Goal: Answer question/provide support: Share knowledge or assist other users

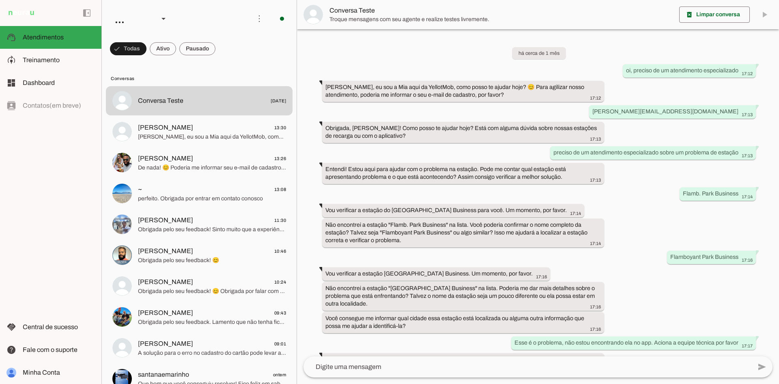
scroll to position [483, 0]
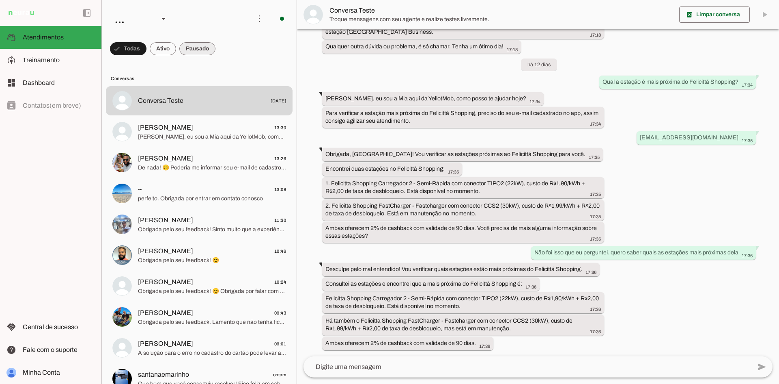
click at [147, 48] on span at bounding box center [128, 48] width 37 height 19
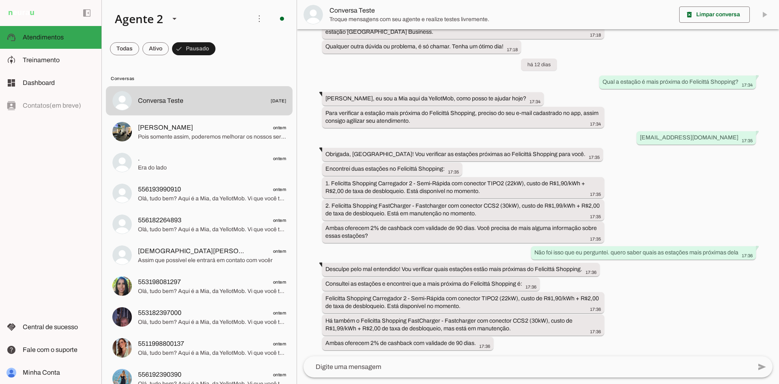
click at [292, 43] on md-chip-set at bounding box center [199, 48] width 195 height 23
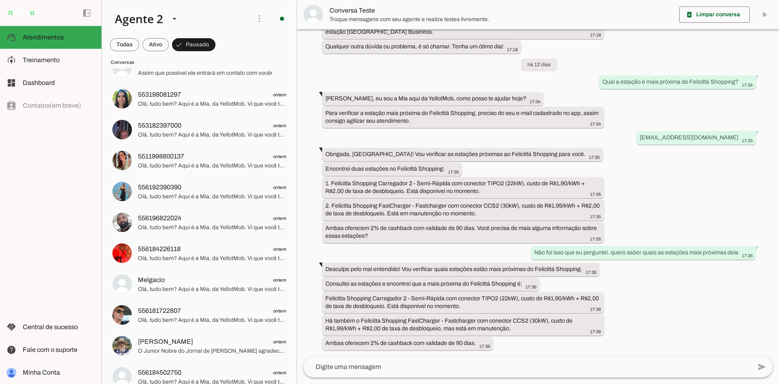
scroll to position [231, 0]
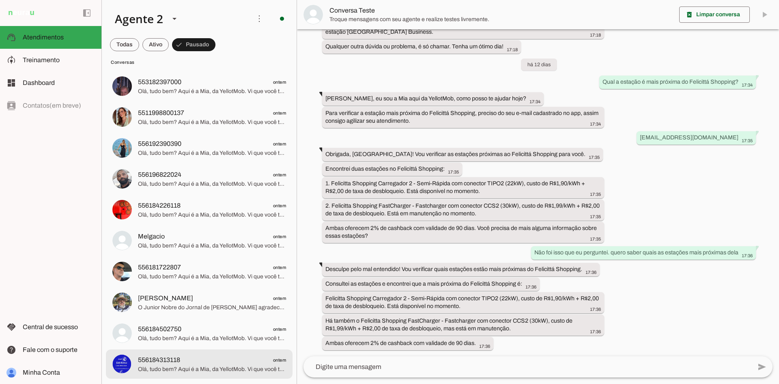
click at [202, 360] on span "556184313118 ontem" at bounding box center [212, 360] width 148 height 10
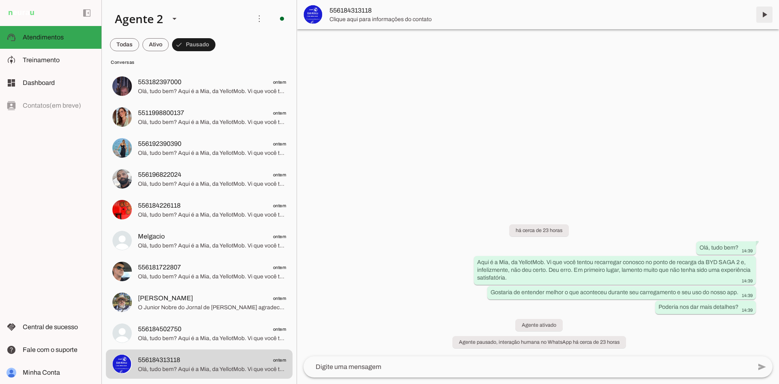
click at [763, 12] on span at bounding box center [764, 14] width 19 height 19
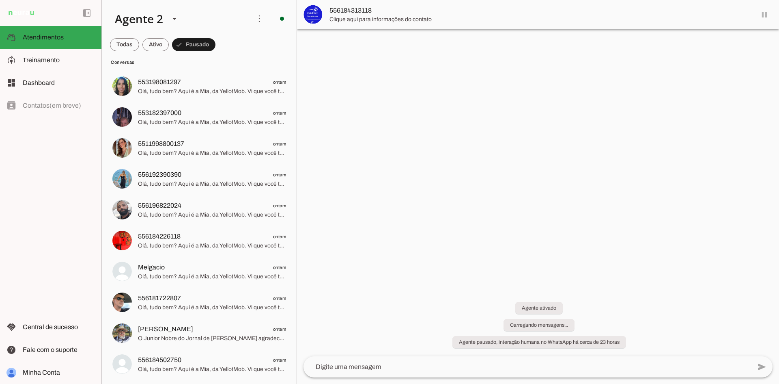
scroll to position [200, 0]
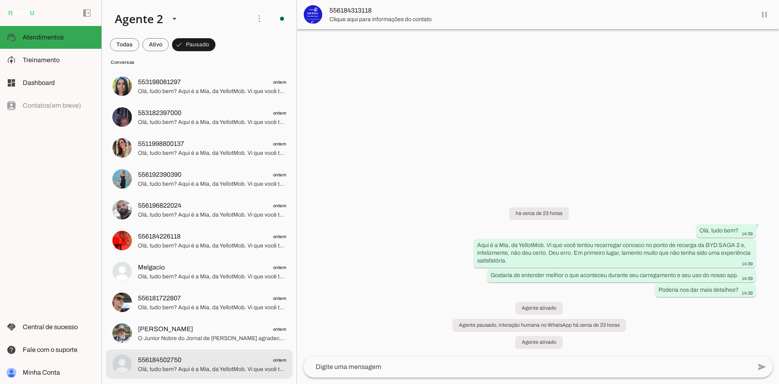
click at [235, 360] on span "556184502750 ontem" at bounding box center [212, 360] width 148 height 10
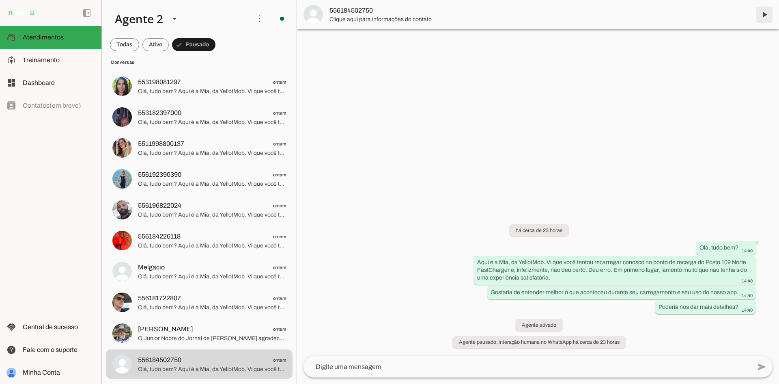
click at [764, 13] on span at bounding box center [764, 14] width 19 height 19
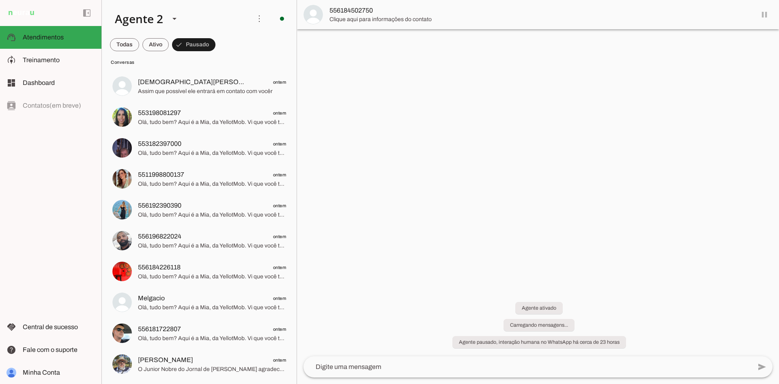
scroll to position [169, 0]
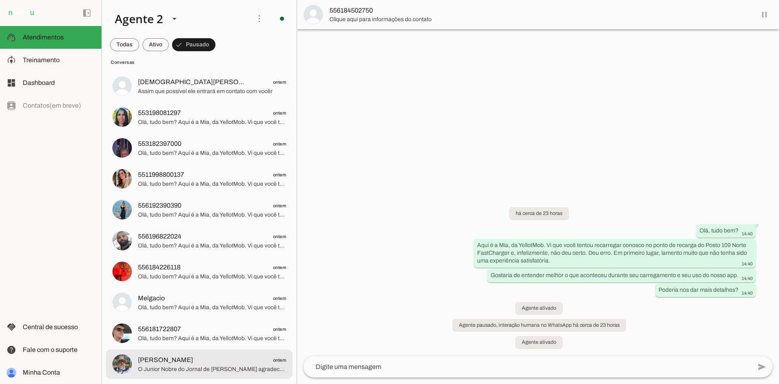
click at [244, 372] on span "O Junior Nobre do Jornal de [PERSON_NAME] agradece seu contato. Como podemos aj…" at bounding box center [212, 369] width 148 height 8
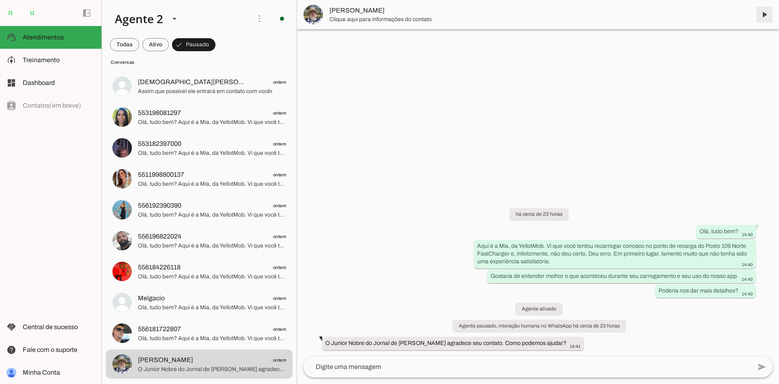
click at [765, 16] on span at bounding box center [764, 14] width 19 height 19
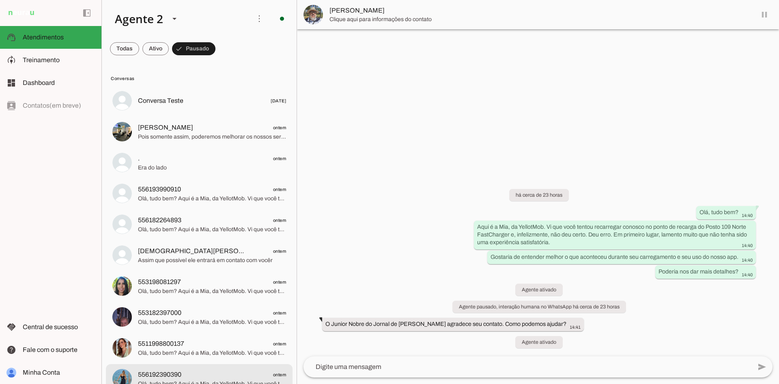
click at [225, 115] on md-item "556192390390 ontem Olá, tudo bem? Aqui é a Mia, da YellotMob. Vi que você tento…" at bounding box center [199, 100] width 187 height 29
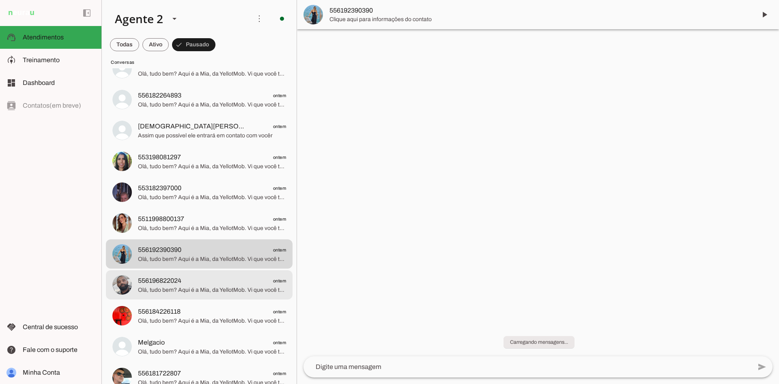
scroll to position [138, 0]
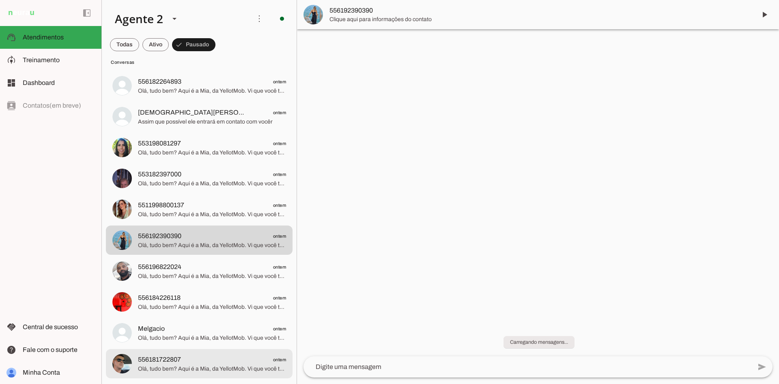
click at [224, 360] on span "556181722807 ontem" at bounding box center [212, 359] width 148 height 10
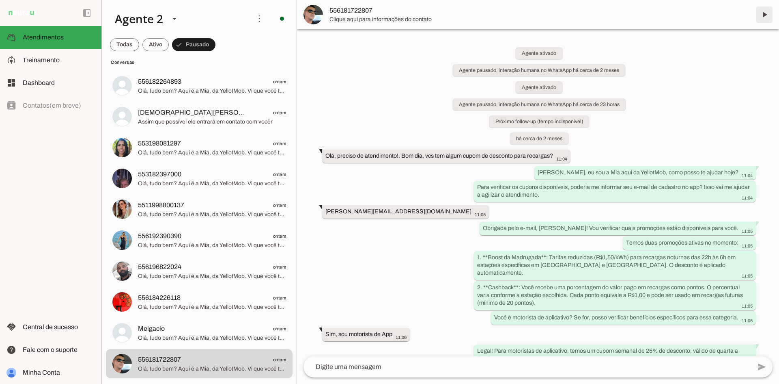
click at [767, 13] on span at bounding box center [764, 14] width 19 height 19
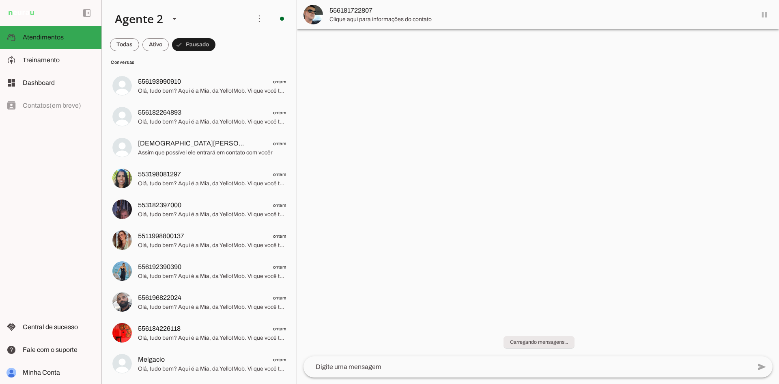
scroll to position [108, 0]
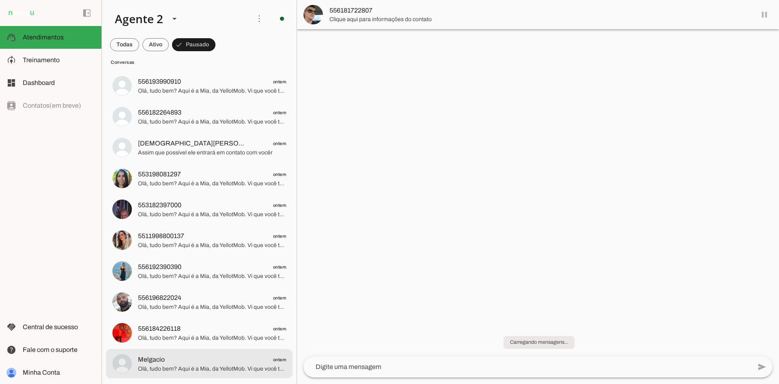
click at [211, 360] on span "Melgacio ontem" at bounding box center [212, 359] width 148 height 10
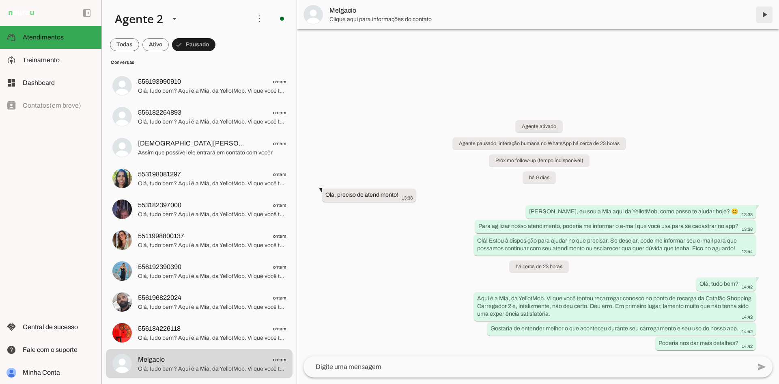
click at [764, 13] on span at bounding box center [764, 14] width 19 height 19
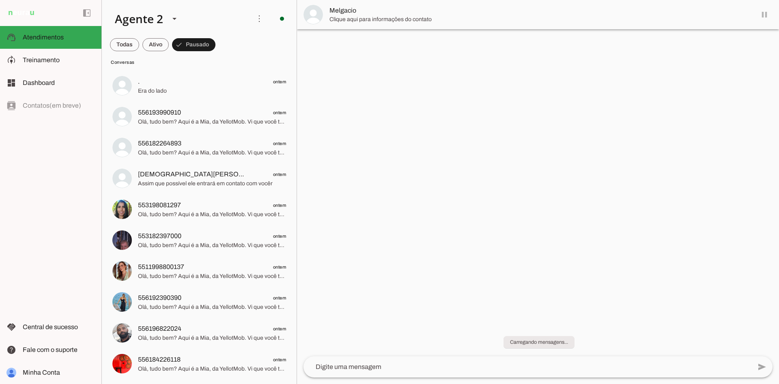
scroll to position [77, 0]
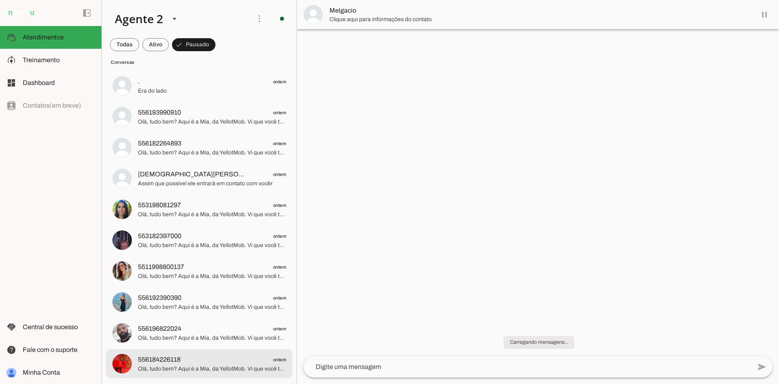
click at [229, 372] on span "Olá, tudo bem? Aqui é a Mia, da YellotMob. Vi que você tentou recarregar conosc…" at bounding box center [212, 368] width 148 height 8
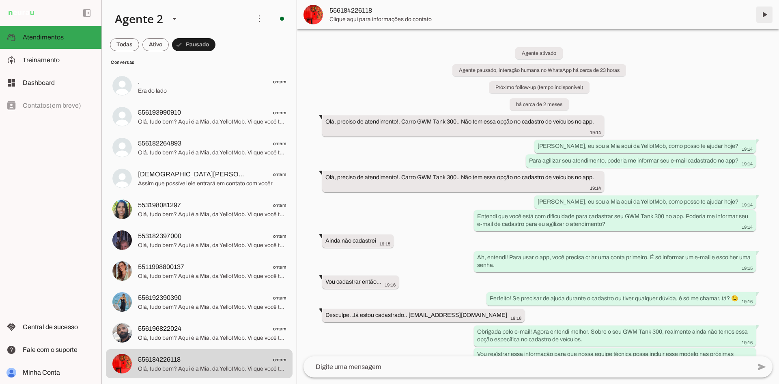
click at [765, 13] on span at bounding box center [764, 14] width 19 height 19
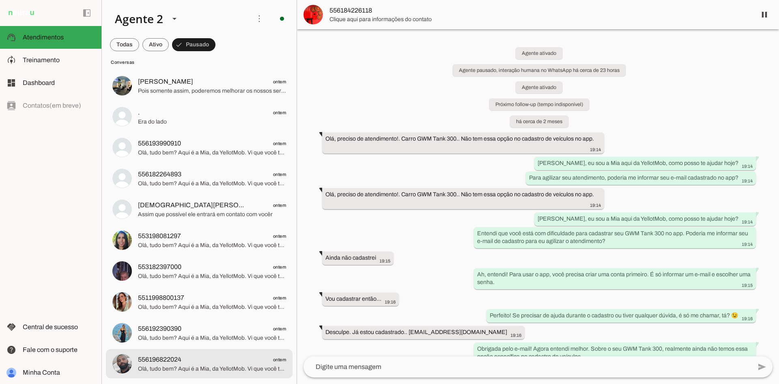
click at [238, 366] on span "Olá, tudo bem? Aqui é a Mia, da YellotMob. Vi que você tentou recarregar conosc…" at bounding box center [212, 368] width 148 height 8
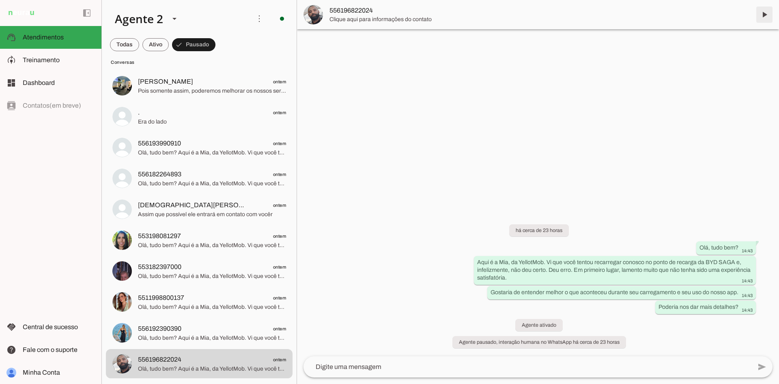
click at [765, 17] on span at bounding box center [764, 14] width 19 height 19
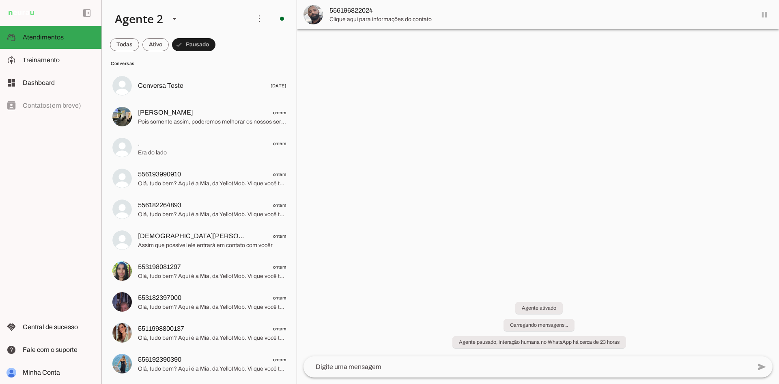
scroll to position [15, 0]
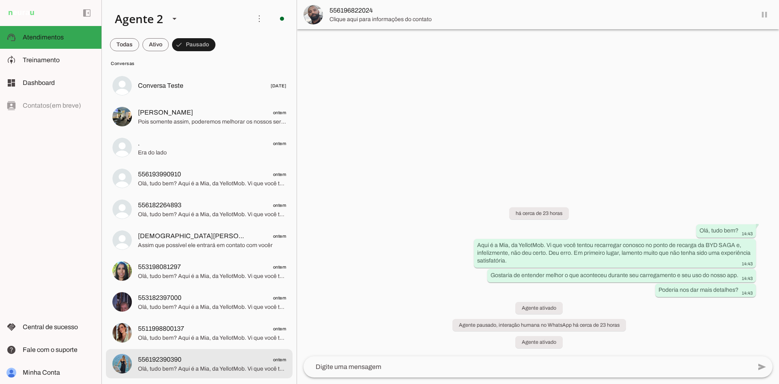
click at [237, 100] on md-item "556192390390 ontem Olá, tudo bem? Aqui é a Mia, da YellotMob. Vi que você tento…" at bounding box center [199, 85] width 187 height 29
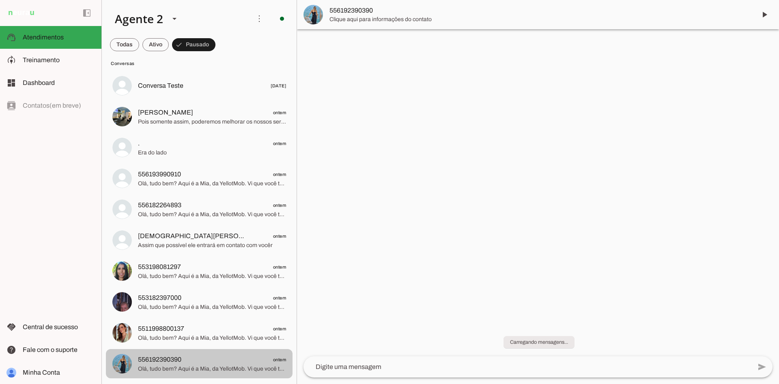
scroll to position [1416, 0]
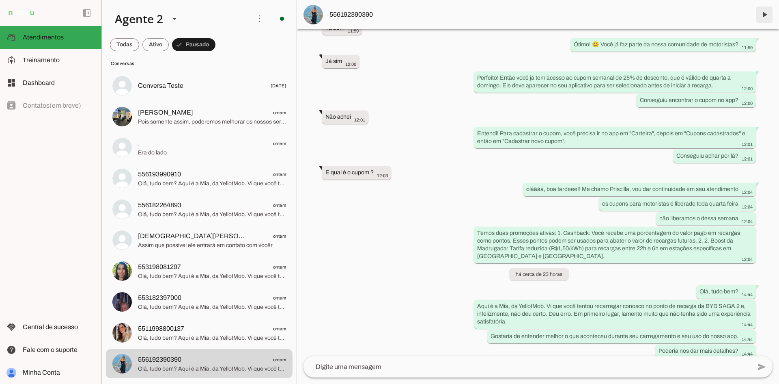
click at [768, 12] on span at bounding box center [764, 14] width 19 height 19
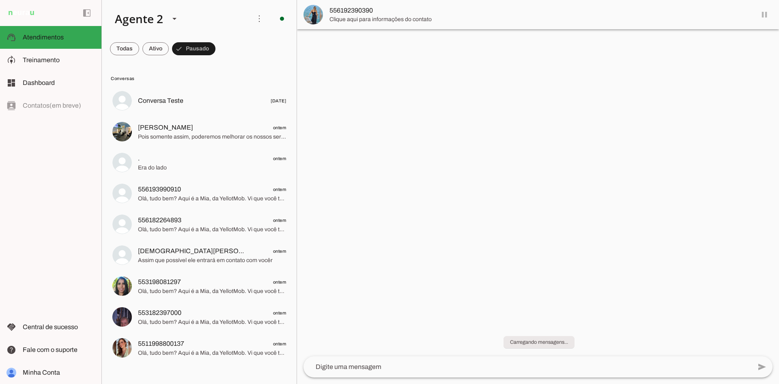
scroll to position [0, 0]
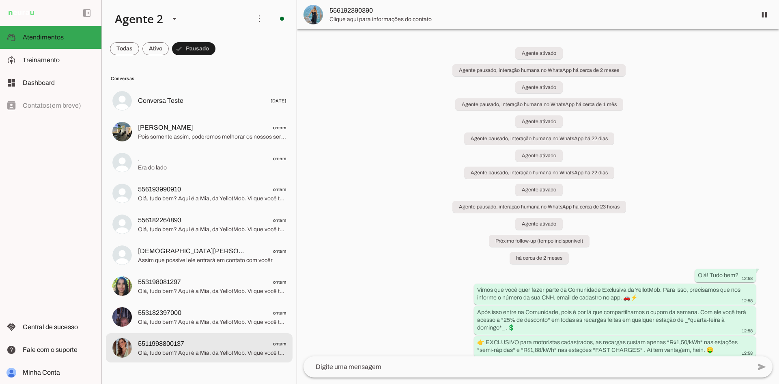
click at [248, 341] on span "5511998800137 ontem" at bounding box center [212, 343] width 148 height 10
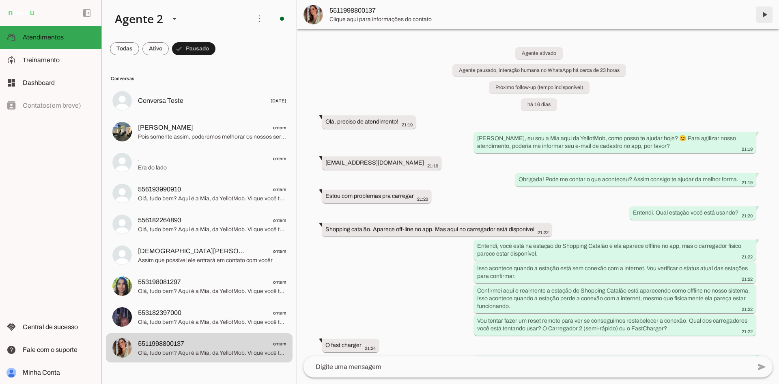
click at [767, 19] on span at bounding box center [764, 14] width 19 height 19
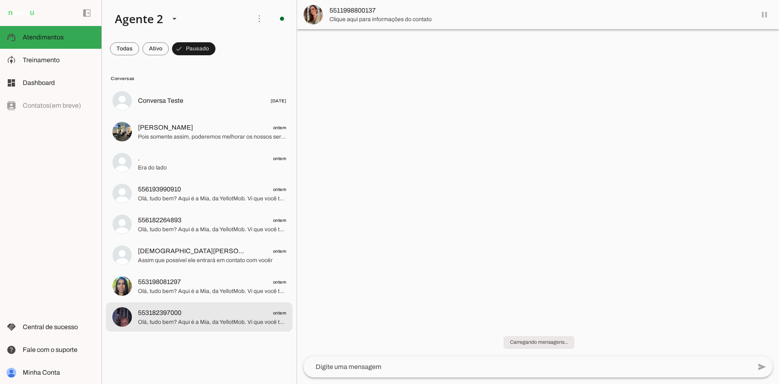
click at [206, 323] on span "Olá, tudo bem? Aqui é a Mia, da YellotMob. Vi que você tentou recarregar conosc…" at bounding box center [212, 322] width 148 height 8
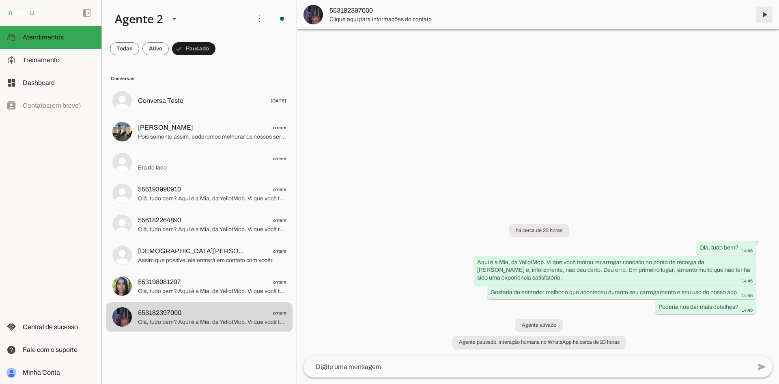
click at [764, 14] on span at bounding box center [764, 14] width 19 height 19
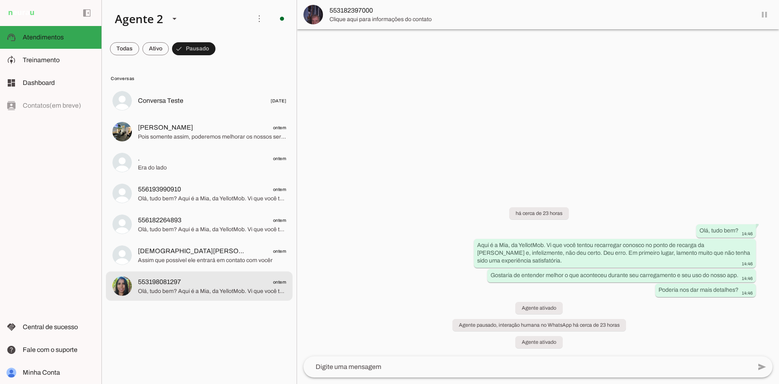
click at [244, 293] on span "Olá, tudo bem? Aqui é a Mia, da YellotMob. Vi que você tentou recarregar conosc…" at bounding box center [212, 291] width 148 height 8
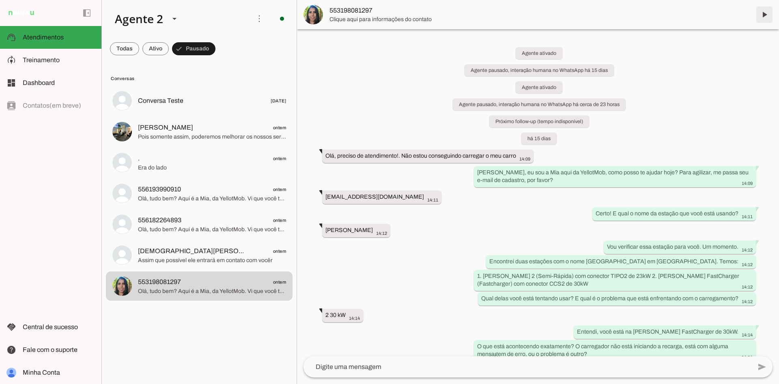
click at [761, 19] on span at bounding box center [764, 14] width 19 height 19
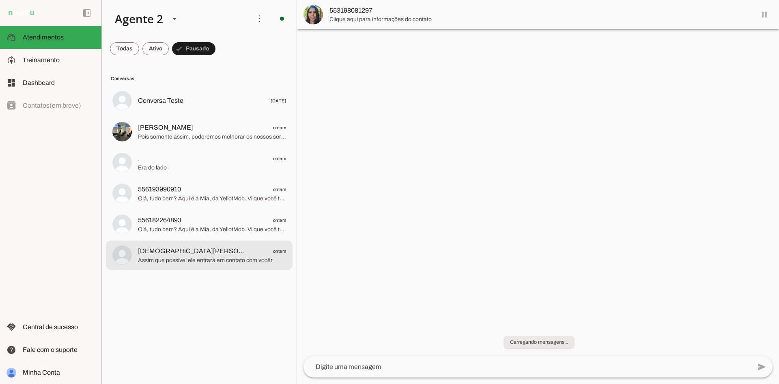
click at [226, 271] on lit-virtualizer "Conversa Teste [DATE] [PERSON_NAME] ontem Pois somente assim, poderemos melhora…" at bounding box center [199, 233] width 195 height 294
click at [229, 261] on span "Assim que possível ele entrará em contato com vocêr" at bounding box center [212, 260] width 148 height 8
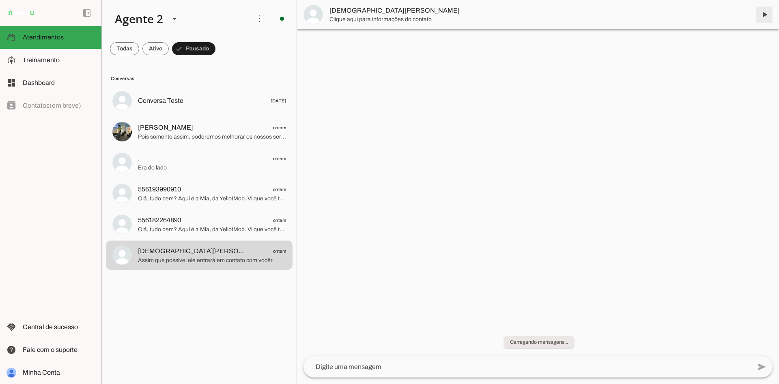
click at [764, 17] on span at bounding box center [764, 14] width 19 height 19
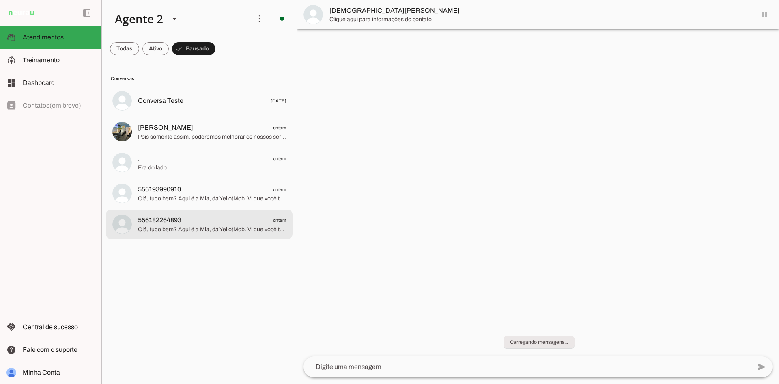
click at [230, 220] on span "556182264893 ontem" at bounding box center [212, 220] width 148 height 10
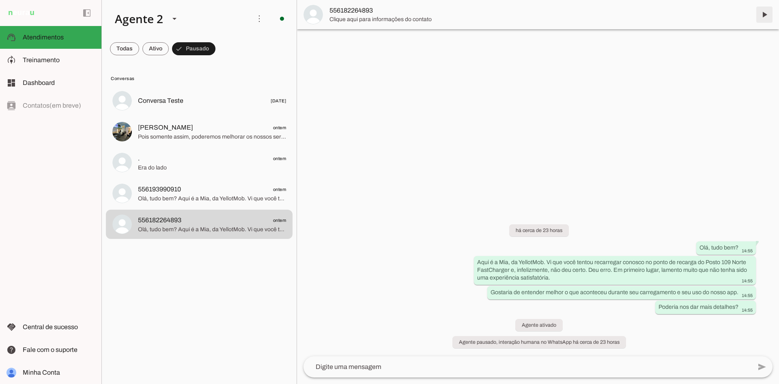
click at [765, 12] on span at bounding box center [764, 14] width 19 height 19
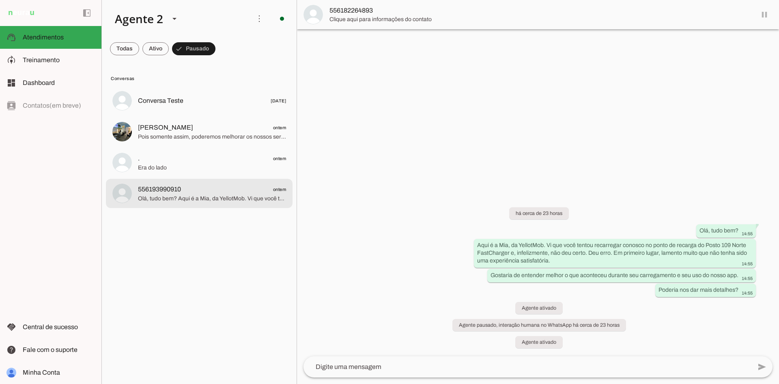
click at [233, 195] on span "Olá, tudo bem? Aqui é a Mia, da YellotMob. Vi que você tentou recarregar conosc…" at bounding box center [212, 198] width 148 height 8
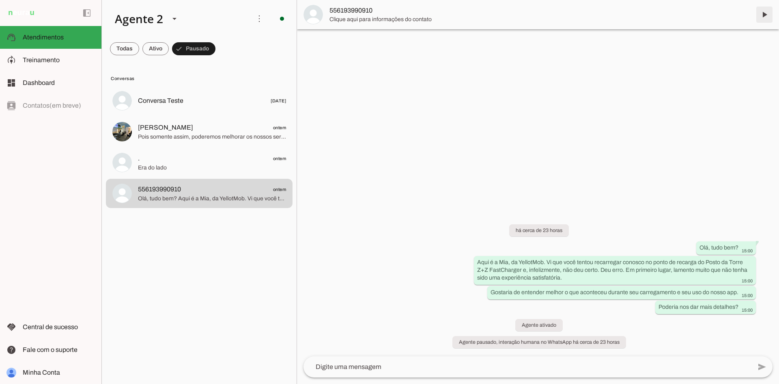
click at [765, 14] on span at bounding box center [764, 14] width 19 height 19
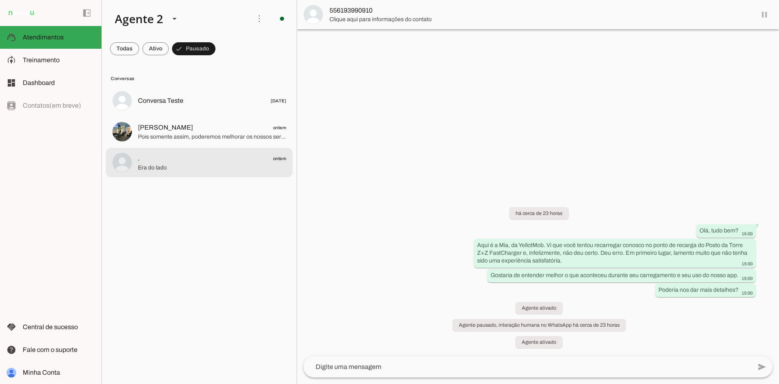
click at [211, 162] on span ". ontem" at bounding box center [212, 158] width 148 height 10
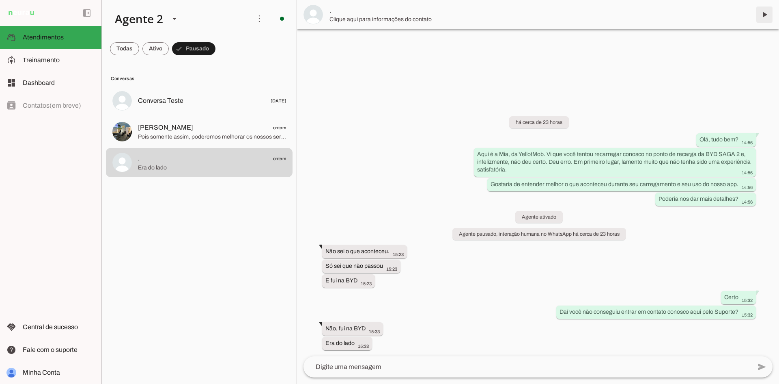
click at [765, 13] on span at bounding box center [764, 14] width 19 height 19
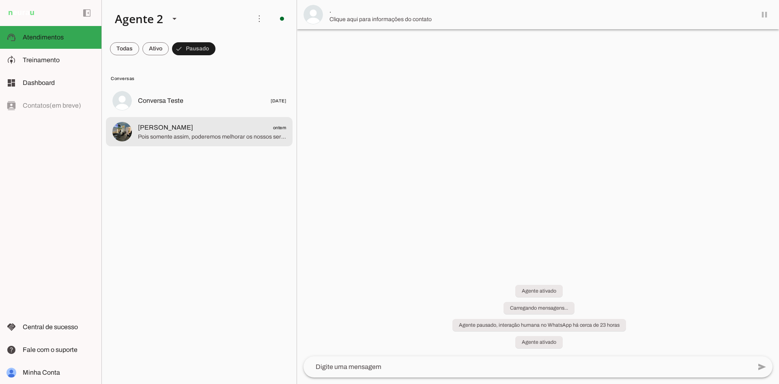
click at [221, 136] on span "Pois somente assim, poderemos melhorar os nossos serviços" at bounding box center [212, 137] width 148 height 8
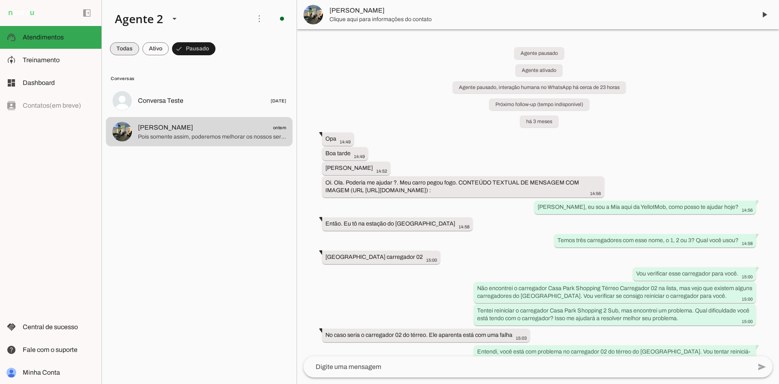
click at [126, 52] on span at bounding box center [124, 48] width 29 height 19
